Goal: Task Accomplishment & Management: Manage account settings

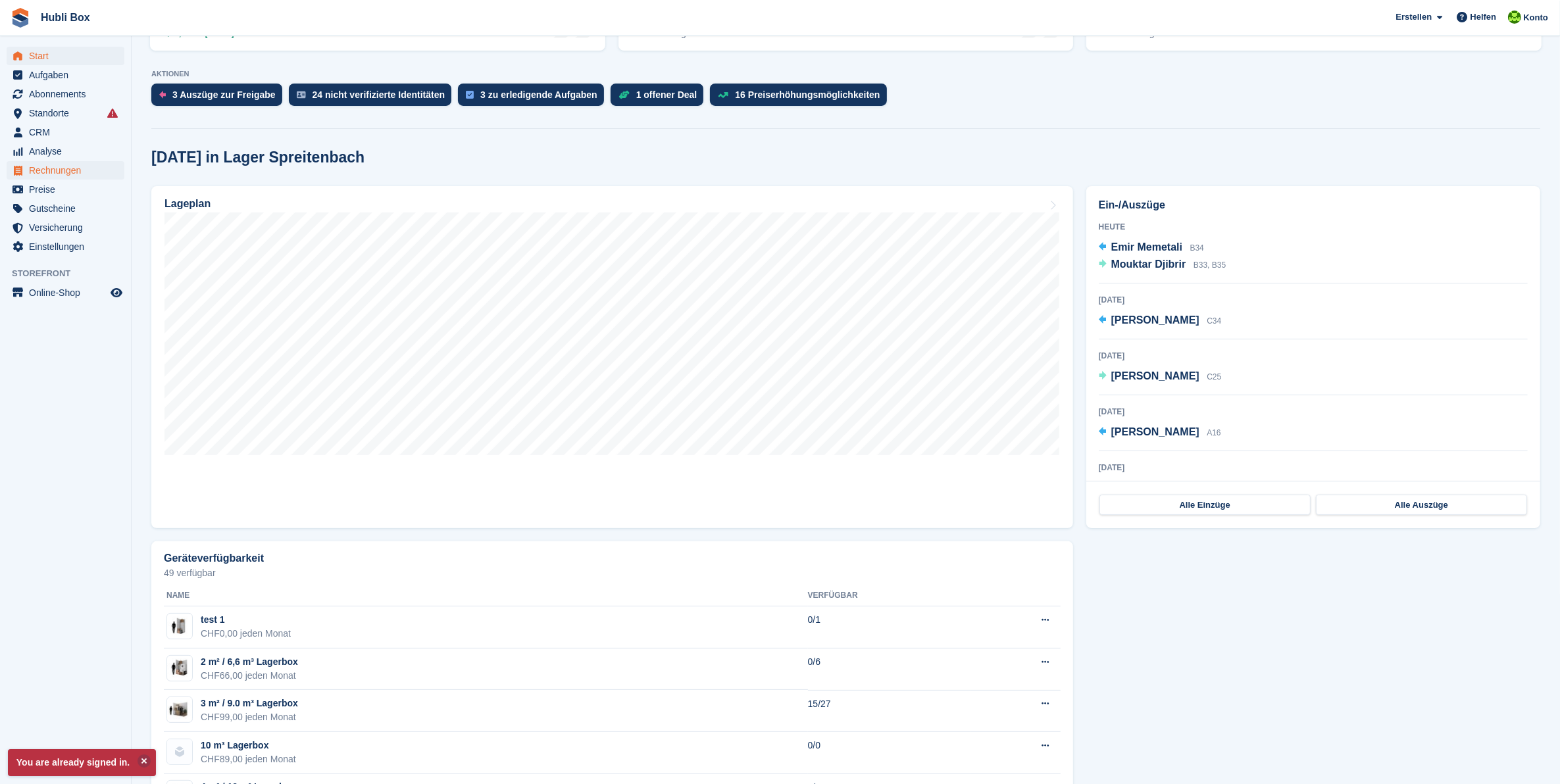
scroll to position [247, 0]
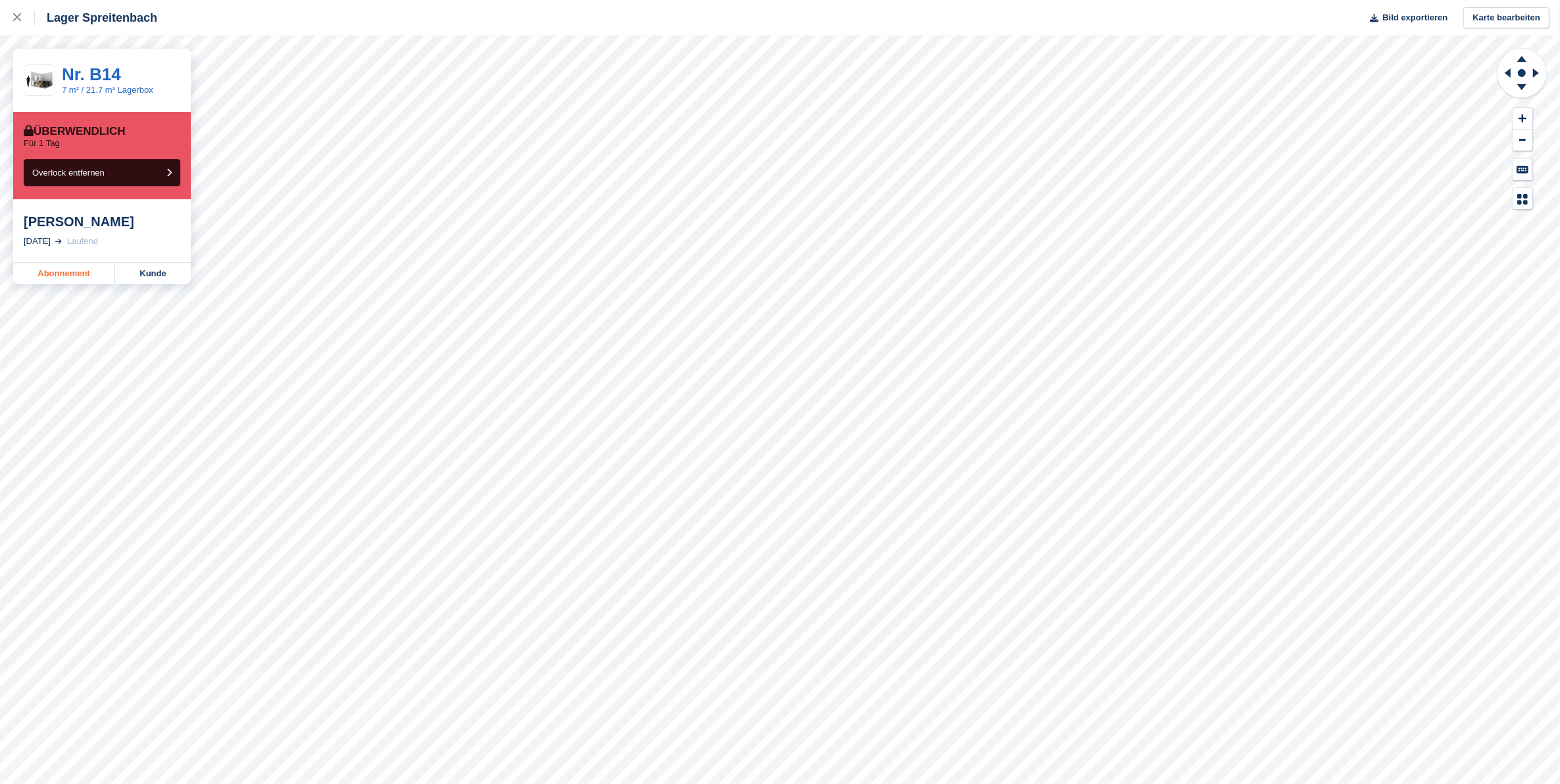
click at [92, 275] on link "Abonnement" at bounding box center [64, 274] width 102 height 21
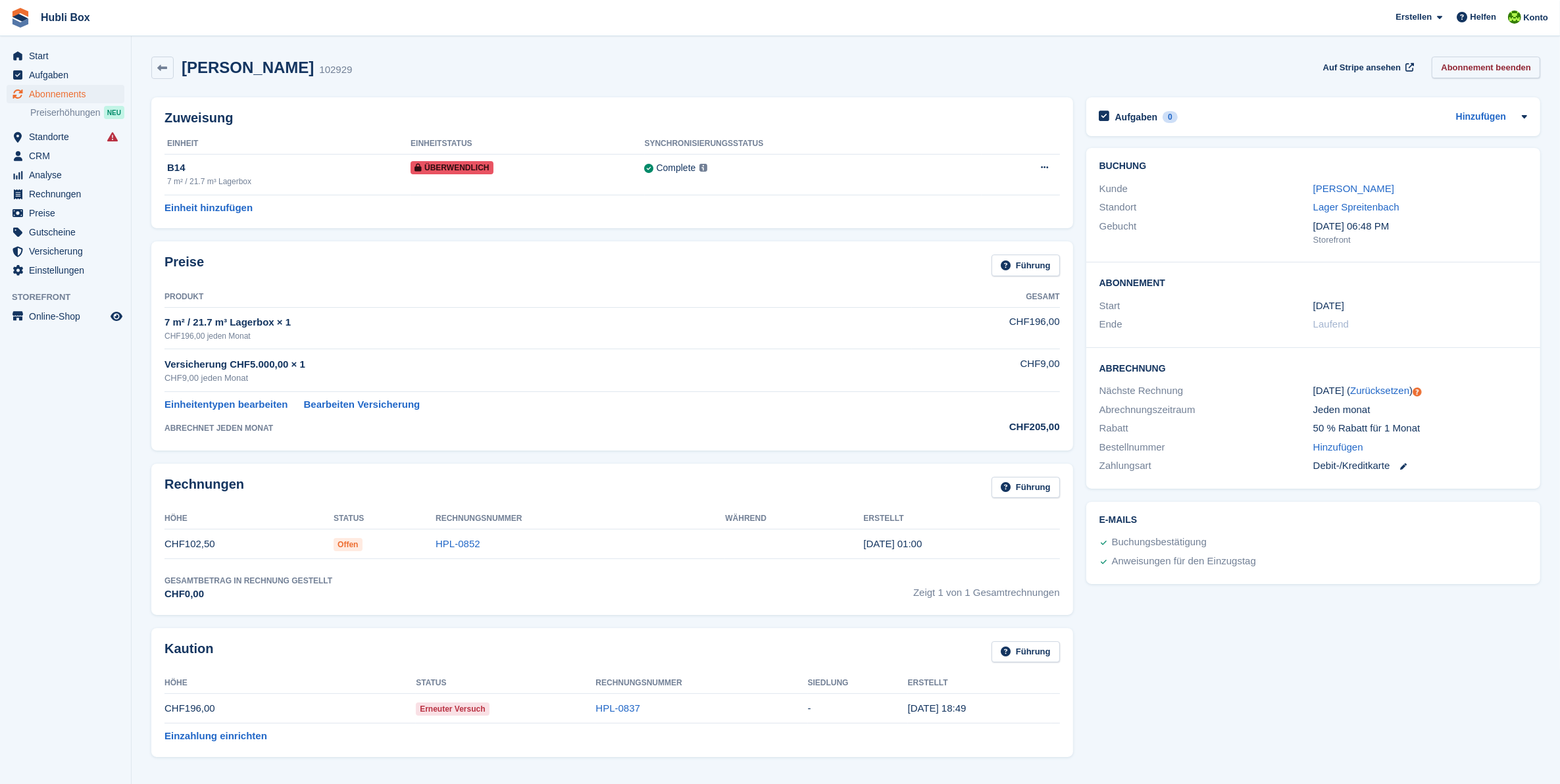
click at [1475, 69] on link "Abonnement beenden" at bounding box center [1486, 67] width 109 height 22
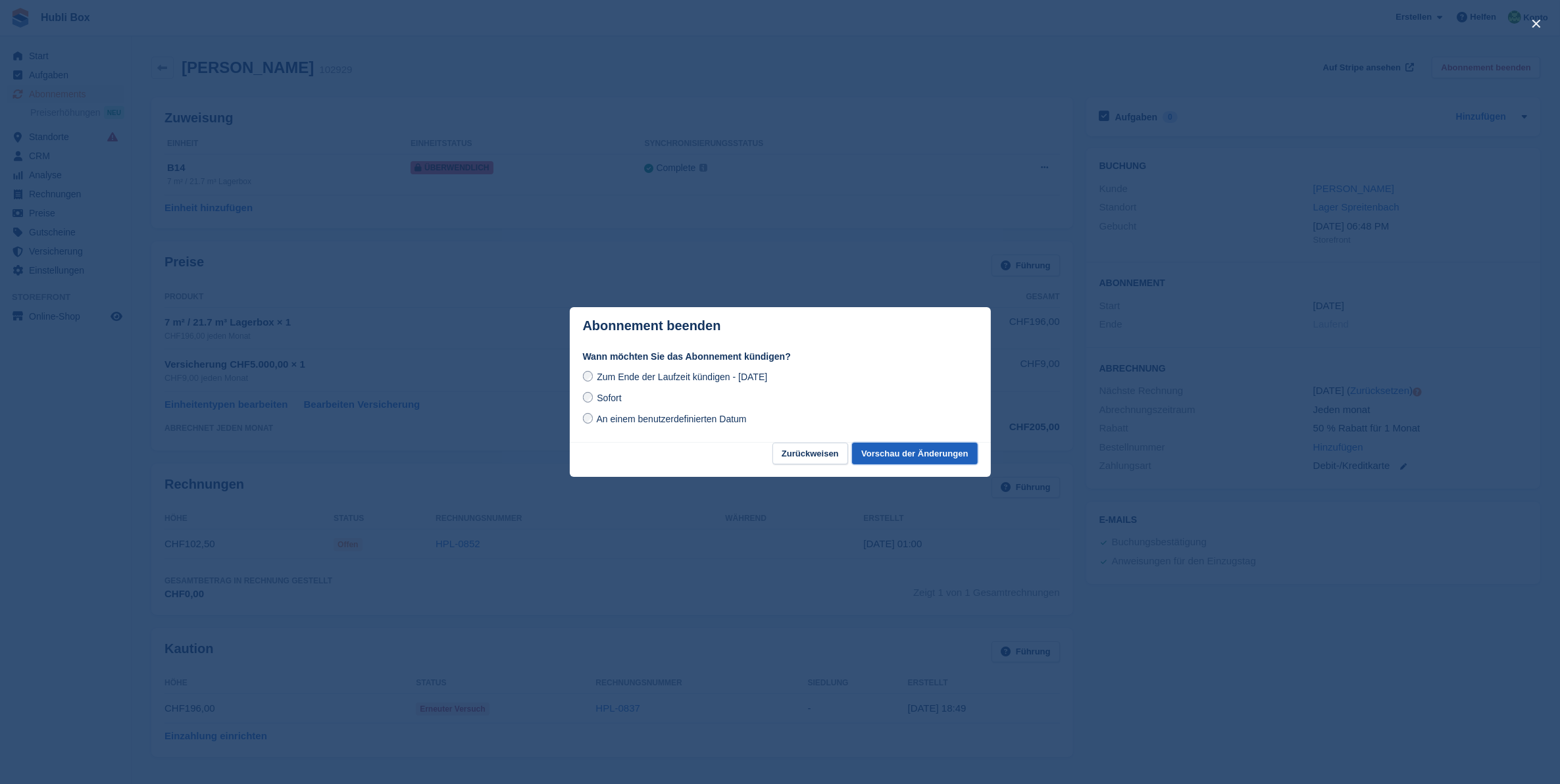
click at [882, 454] on button "Vorschau der Änderungen" at bounding box center [915, 453] width 125 height 22
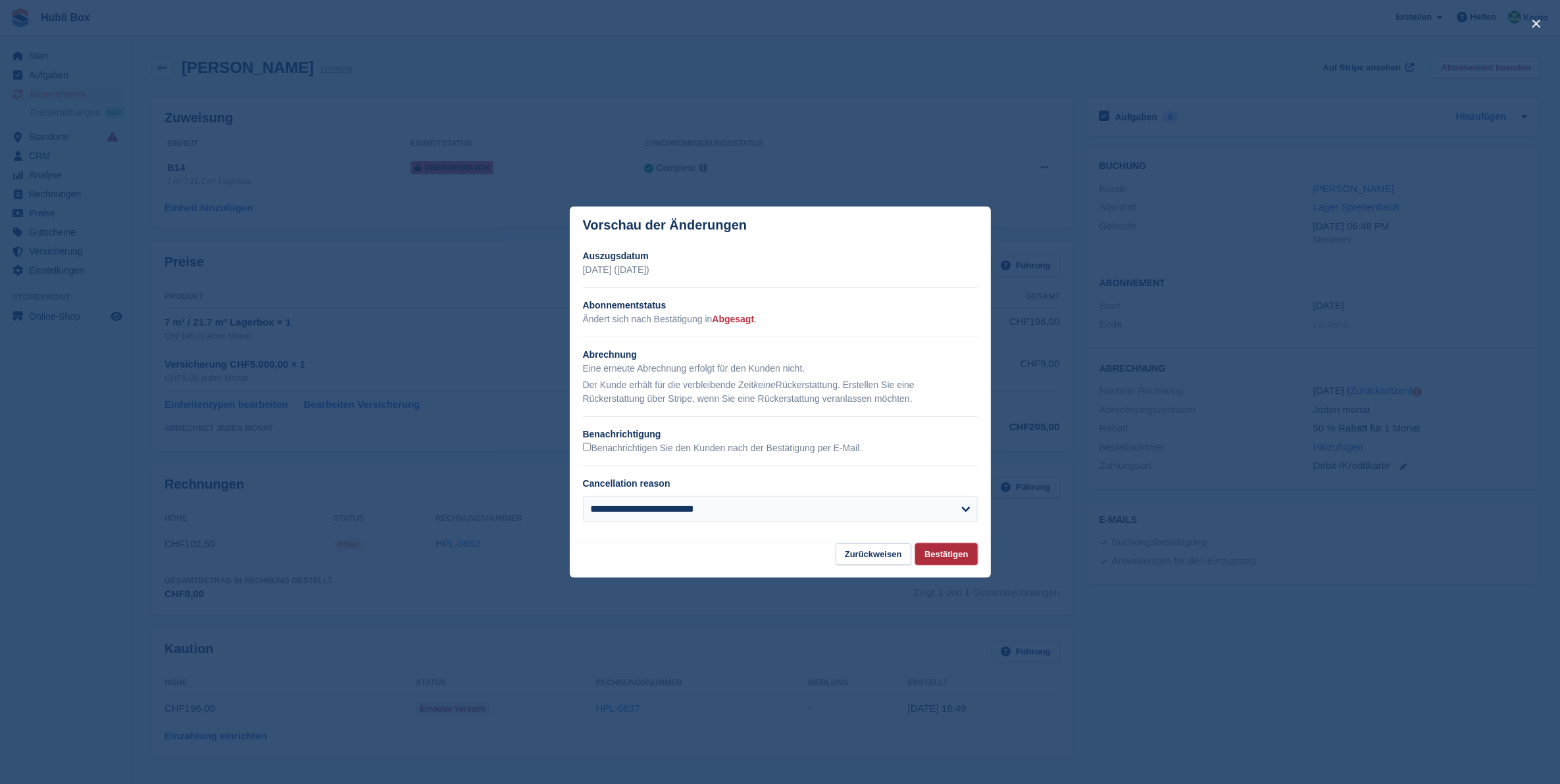
click at [945, 550] on button "Bestätigen" at bounding box center [945, 554] width 62 height 22
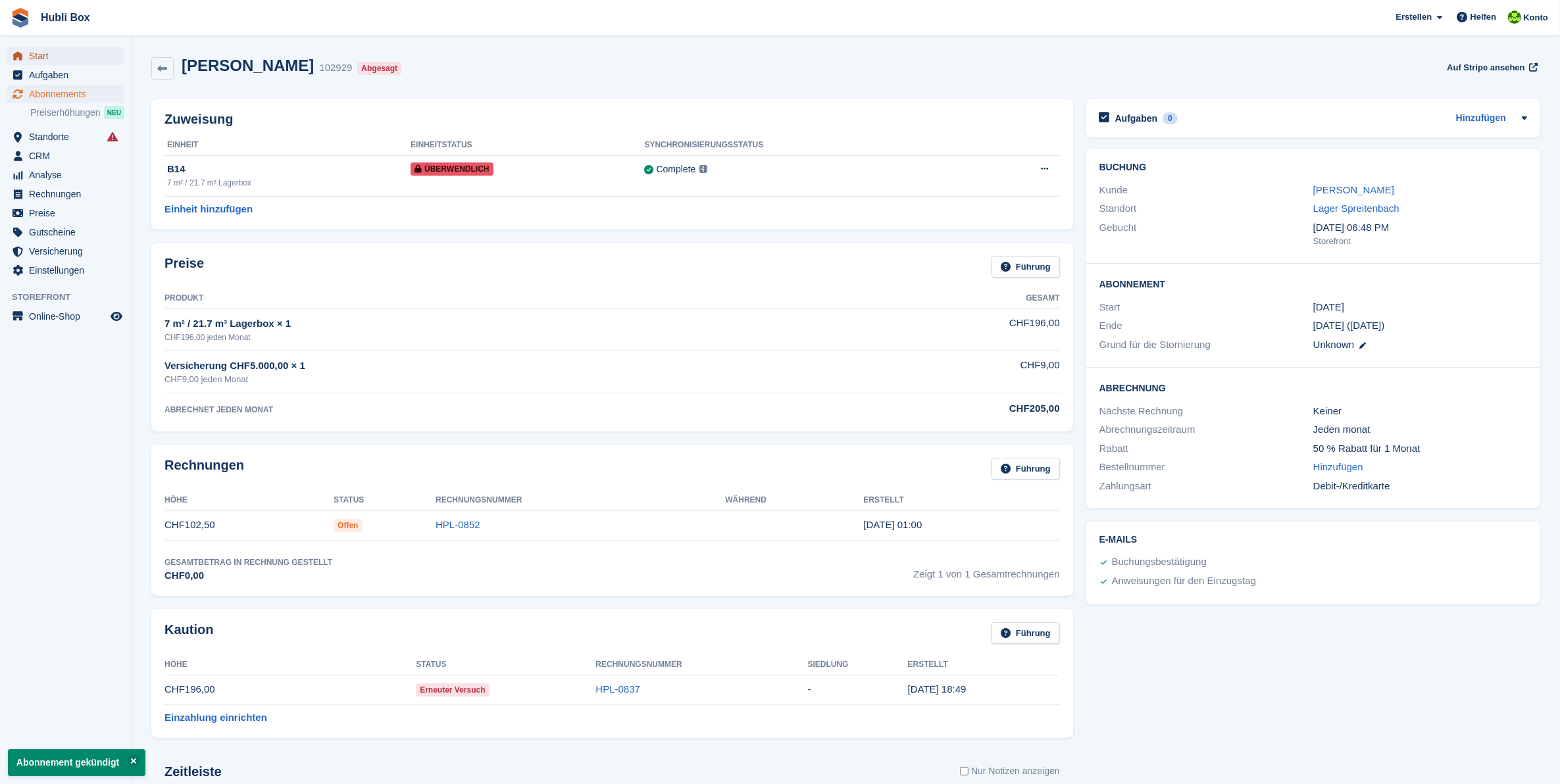
click at [45, 56] on span "Start" at bounding box center [68, 56] width 79 height 19
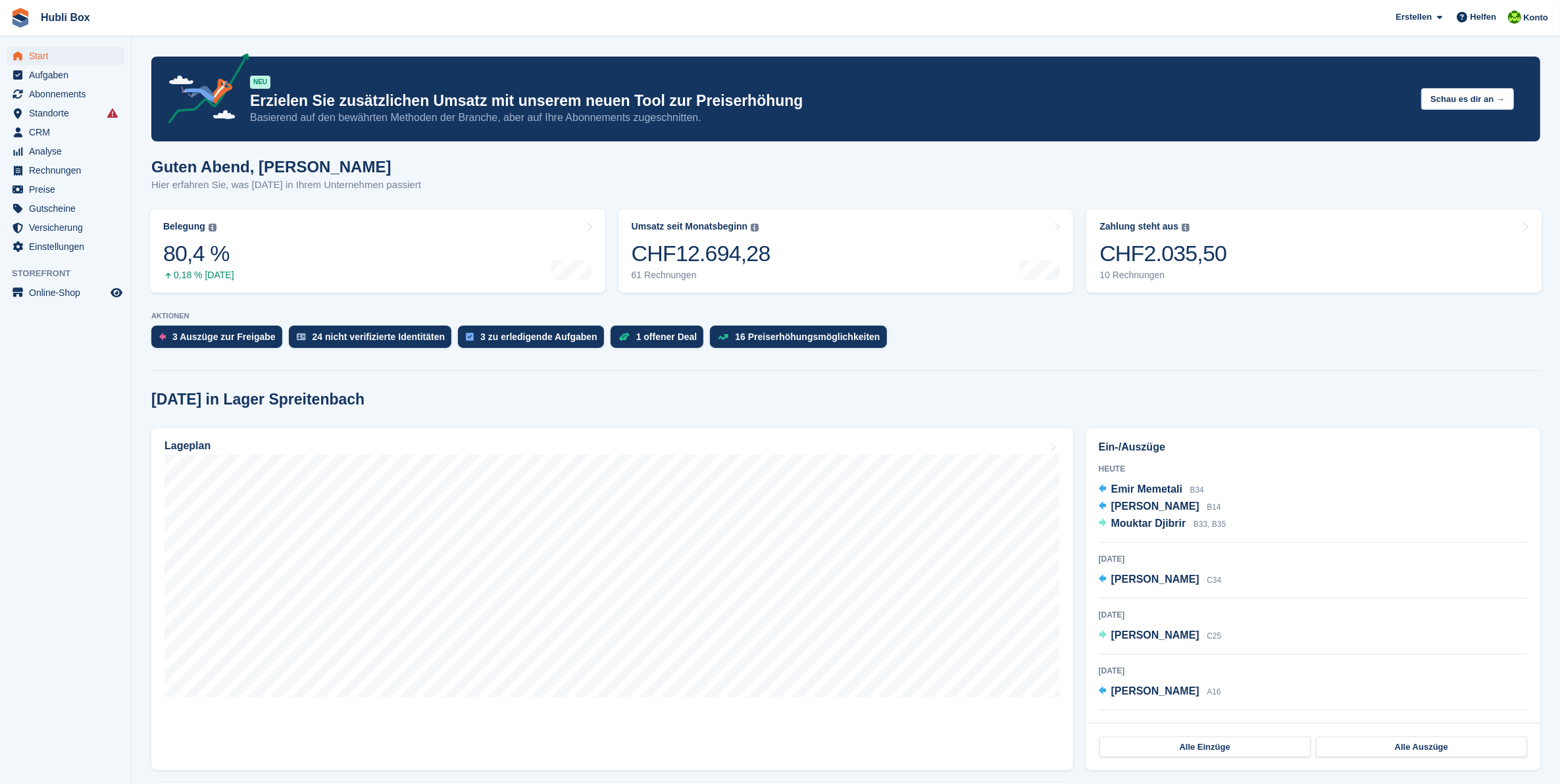
scroll to position [82, 0]
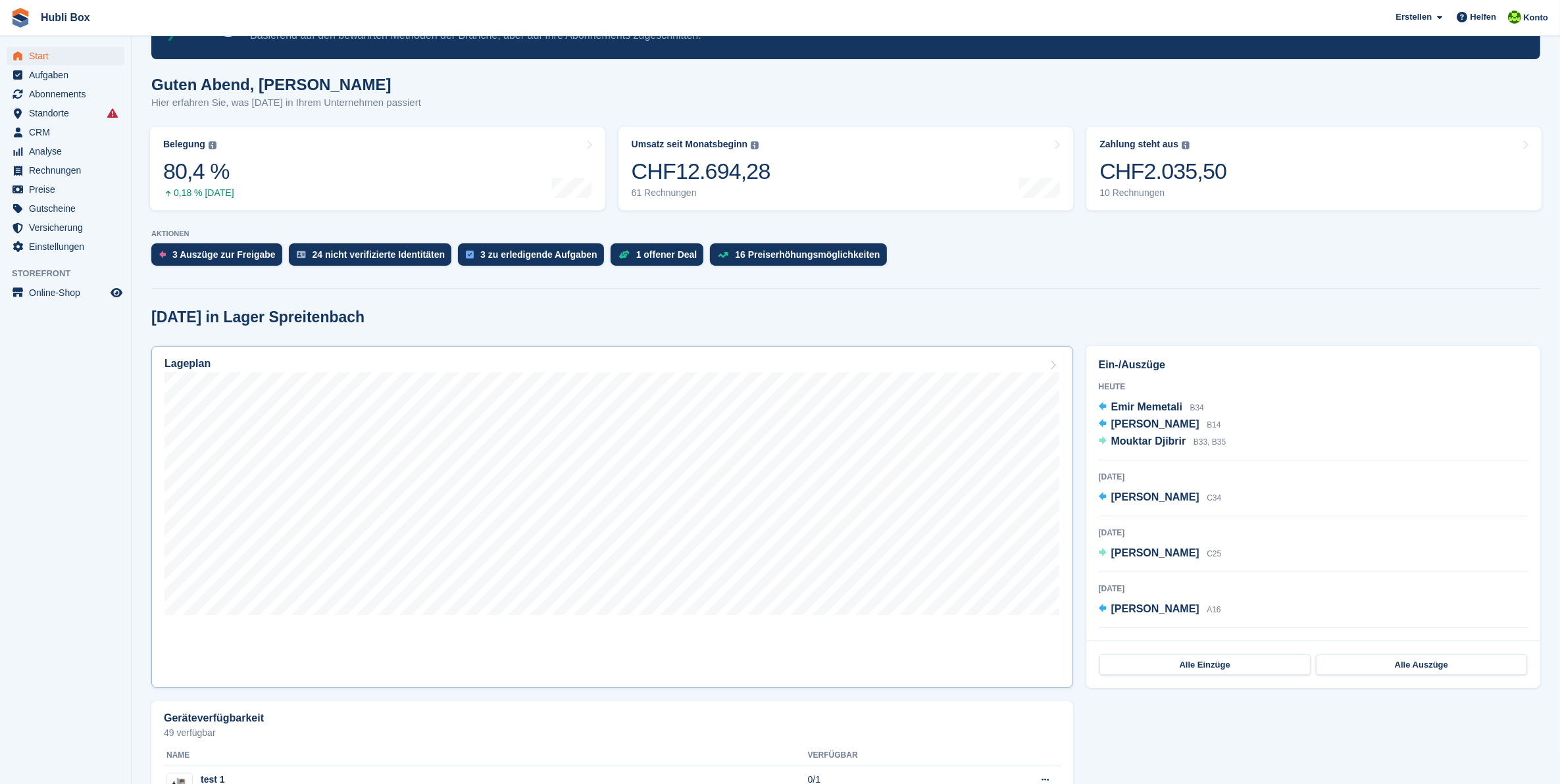
click at [649, 619] on div at bounding box center [611, 496] width 895 height 247
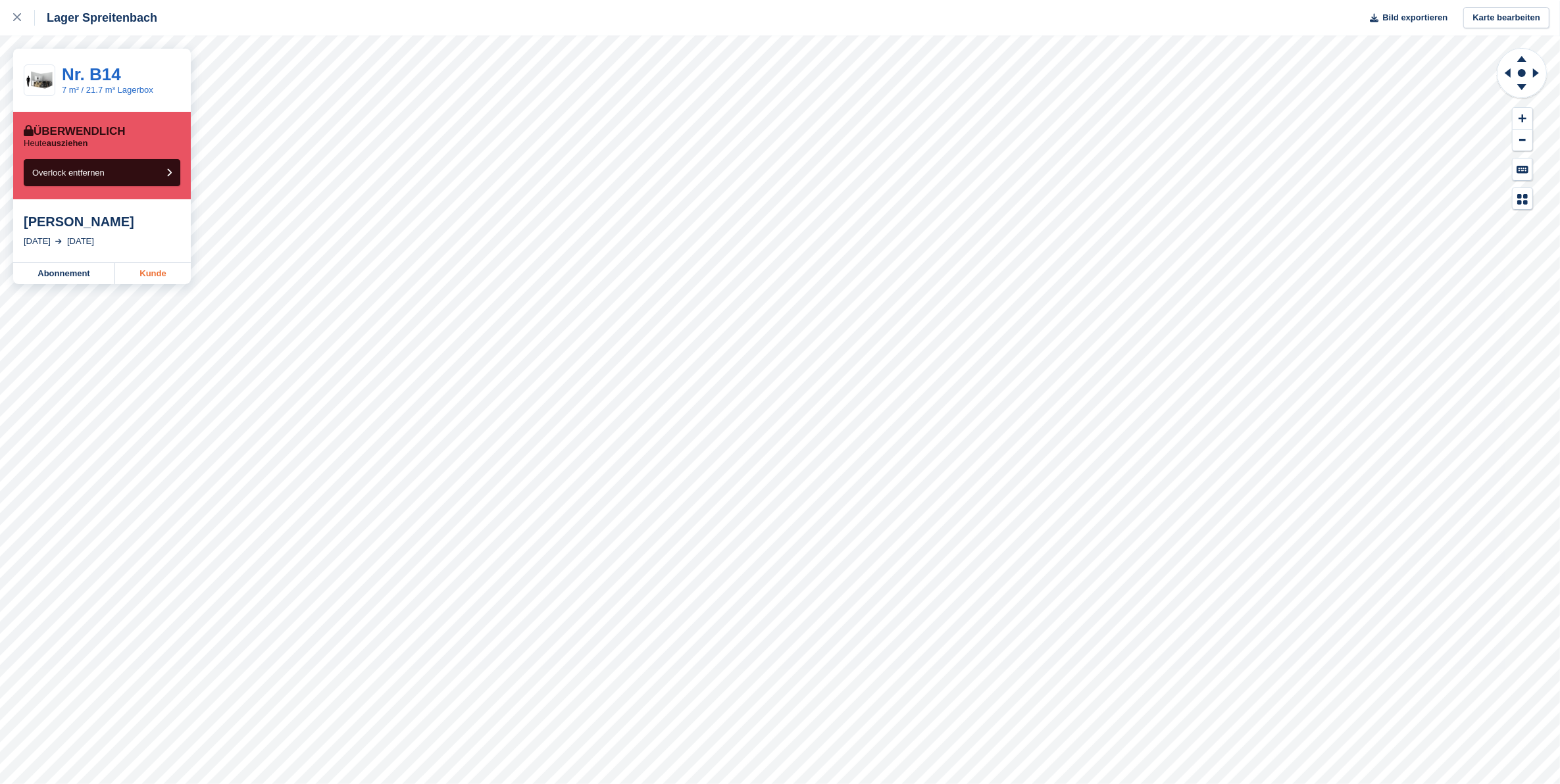
click at [156, 270] on link "Kunde" at bounding box center [152, 274] width 76 height 21
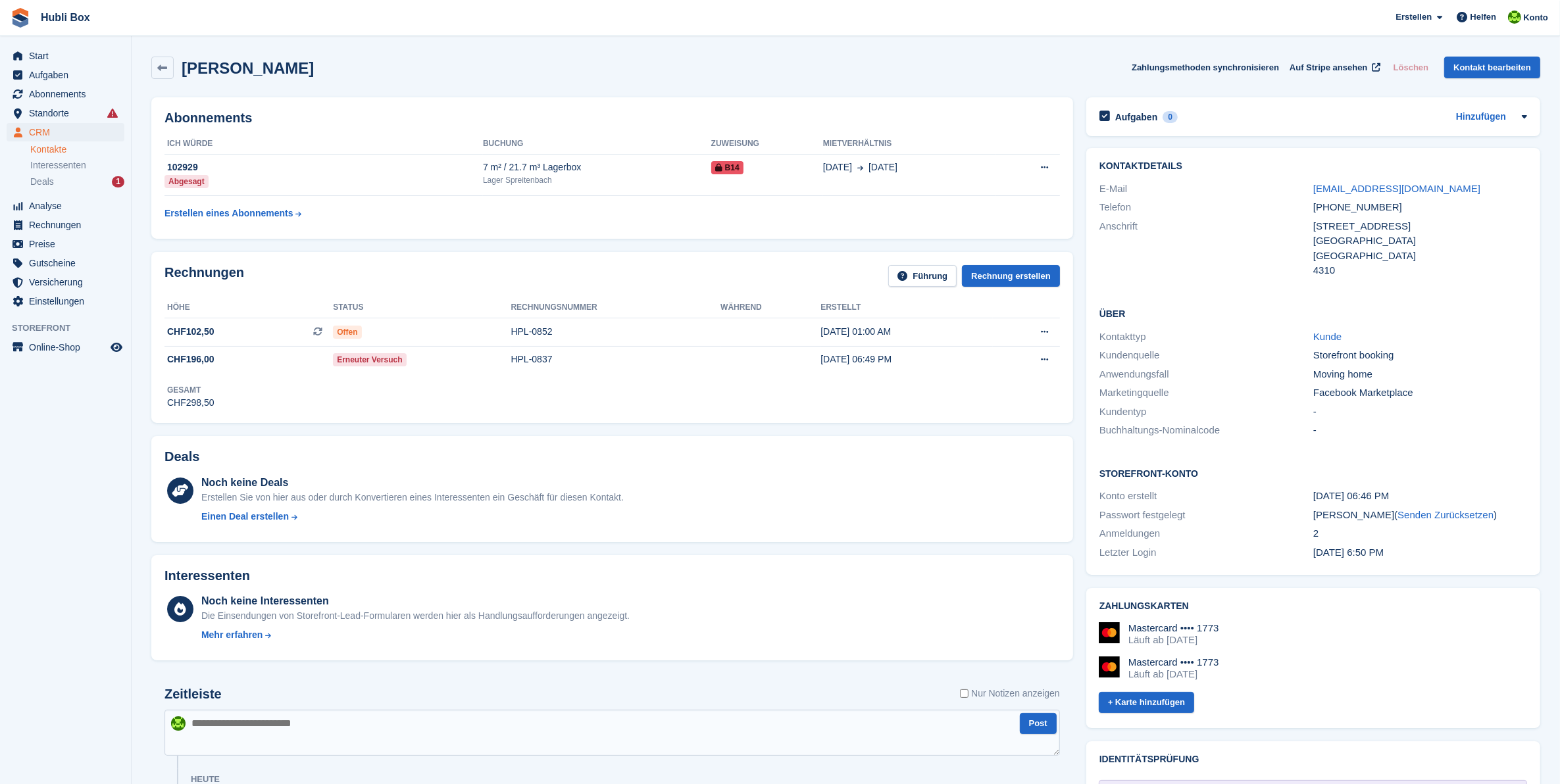
drag, startPoint x: 576, startPoint y: 253, endPoint x: 532, endPoint y: 253, distance: 44.0
click at [576, 253] on div "Rechnungen Führung Rechnung erstellen Höhe Status Rechnungsnummer Während Erste…" at bounding box center [612, 337] width 922 height 171
click at [27, 44] on div "Start Aufgaben Abonnements Abonnements Abonnements Preiserhöhungen NEU Preiserh…" at bounding box center [65, 176] width 131 height 270
click at [41, 54] on span "Start" at bounding box center [68, 56] width 79 height 19
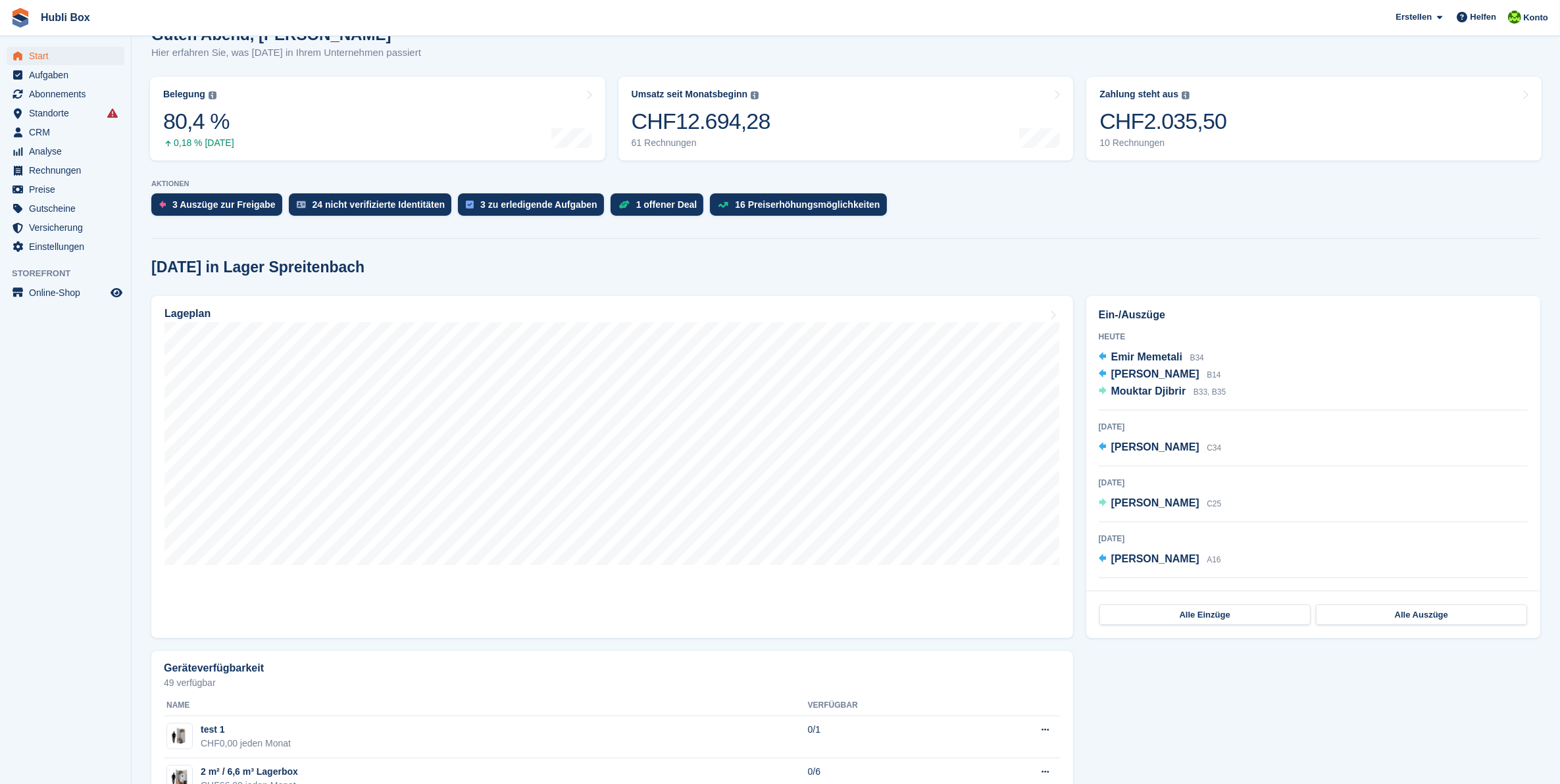
scroll to position [164, 0]
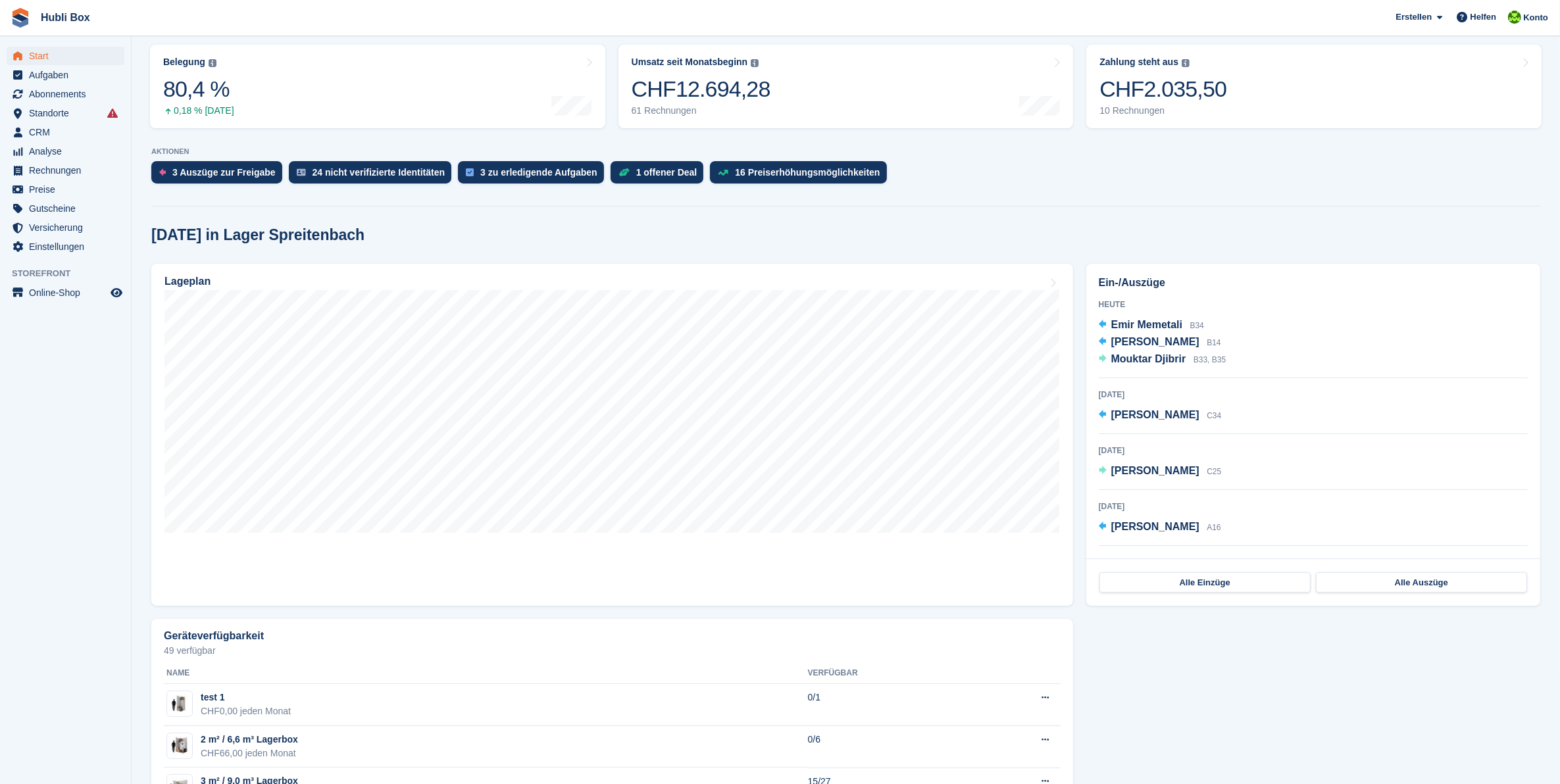
drag, startPoint x: 1183, startPoint y: 217, endPoint x: 1183, endPoint y: 209, distance: 8.0
